Goal: Information Seeking & Learning: Learn about a topic

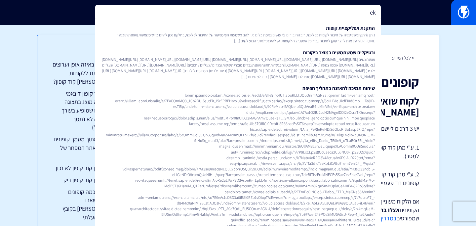
type input "e"
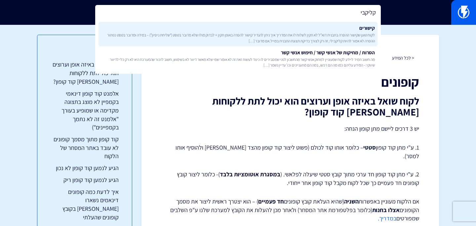
type input "קליקבי"
click at [204, 34] on span "לקוח טוען שקישור ההסרה בתבנית דוא”ל לא תקין לשלוח לו את המדריך איך ניתן להגדיר …" at bounding box center [237, 37] width 273 height 11
